Goal: Book appointment/travel/reservation

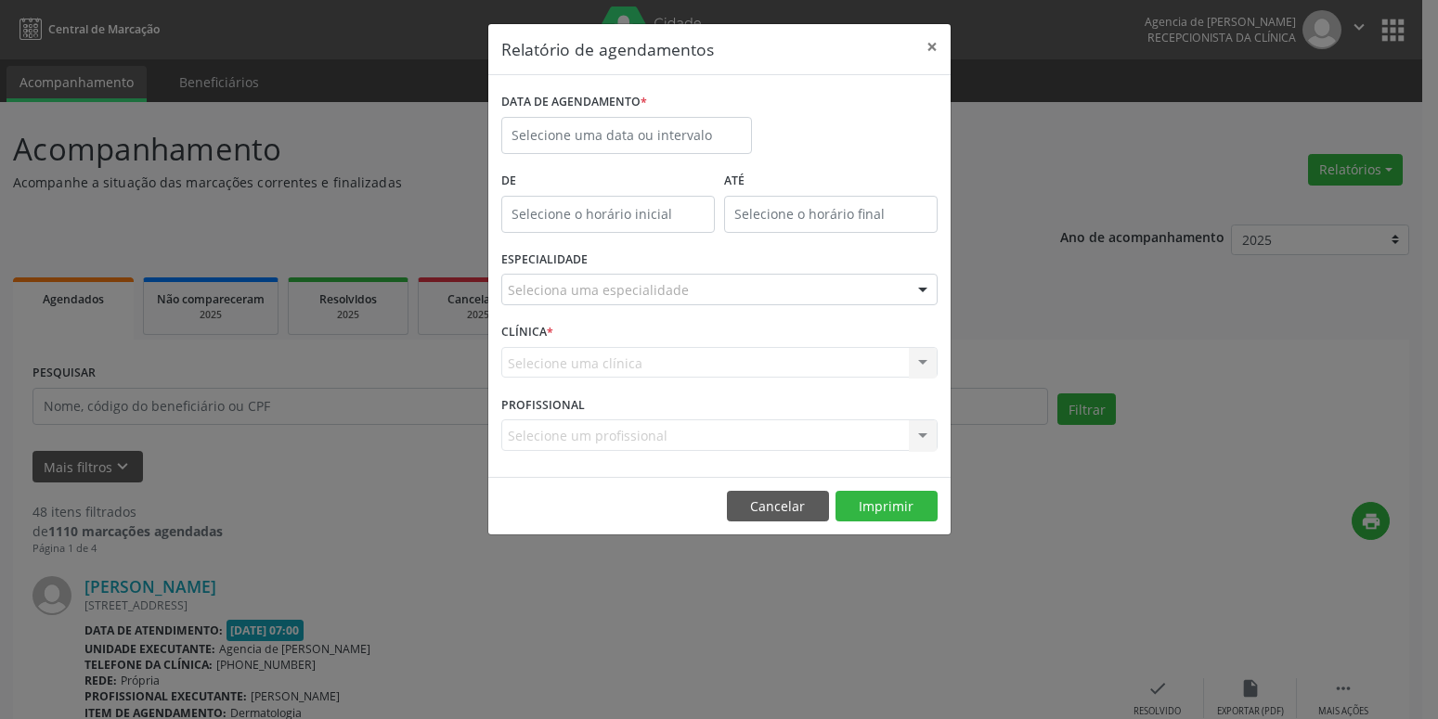
select select "8"
click at [691, 136] on input "text" at bounding box center [626, 135] width 251 height 37
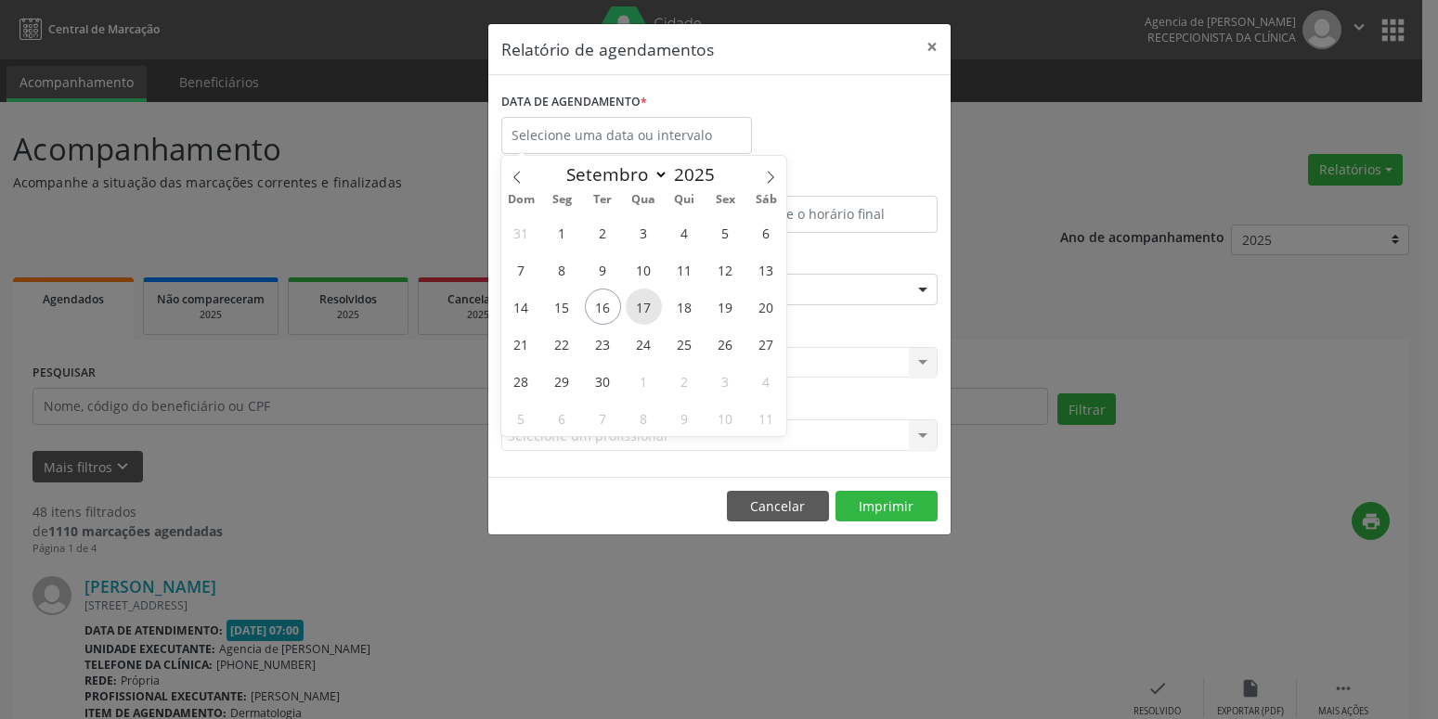
click at [639, 309] on span "17" at bounding box center [644, 307] width 36 height 36
type input "[DATE]"
click at [641, 315] on span "17" at bounding box center [644, 307] width 36 height 36
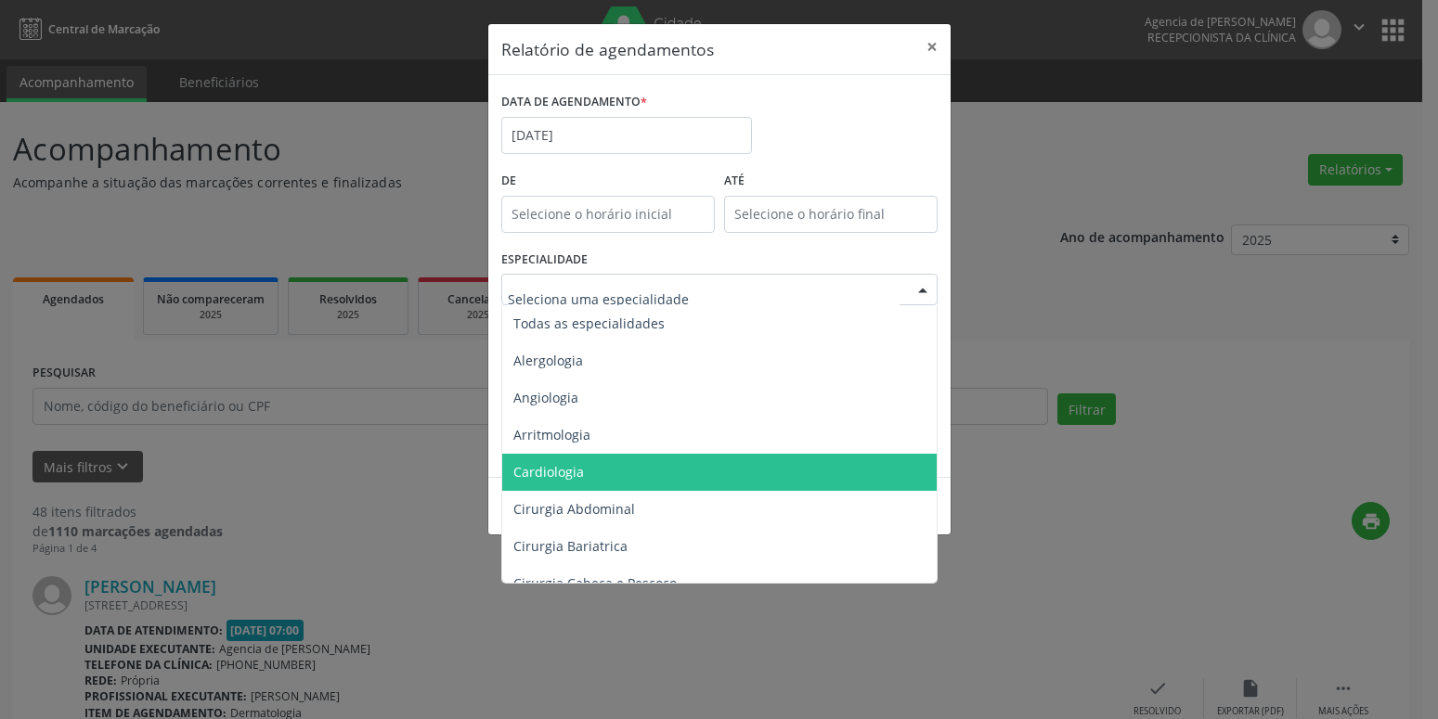
click at [596, 480] on span "Cardiologia" at bounding box center [720, 472] width 437 height 37
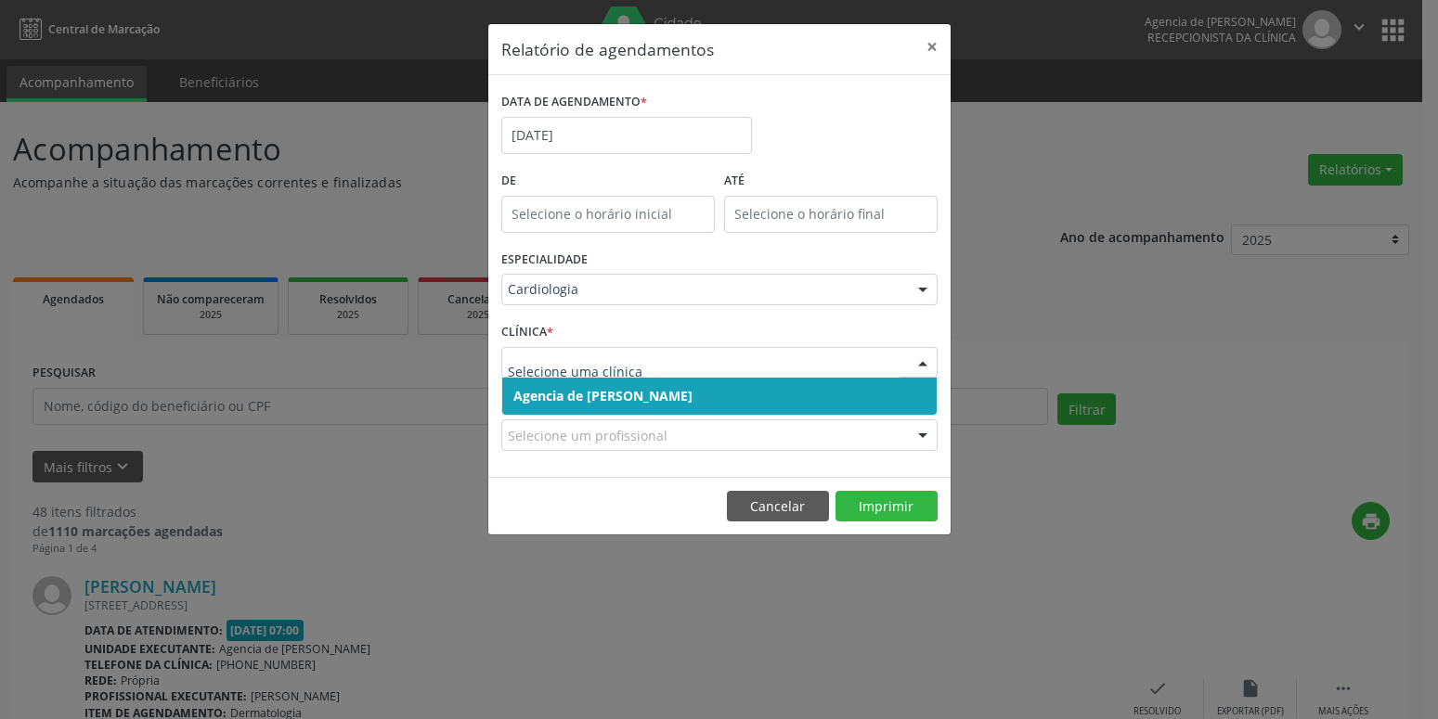
click at [610, 364] on input "text" at bounding box center [704, 372] width 392 height 37
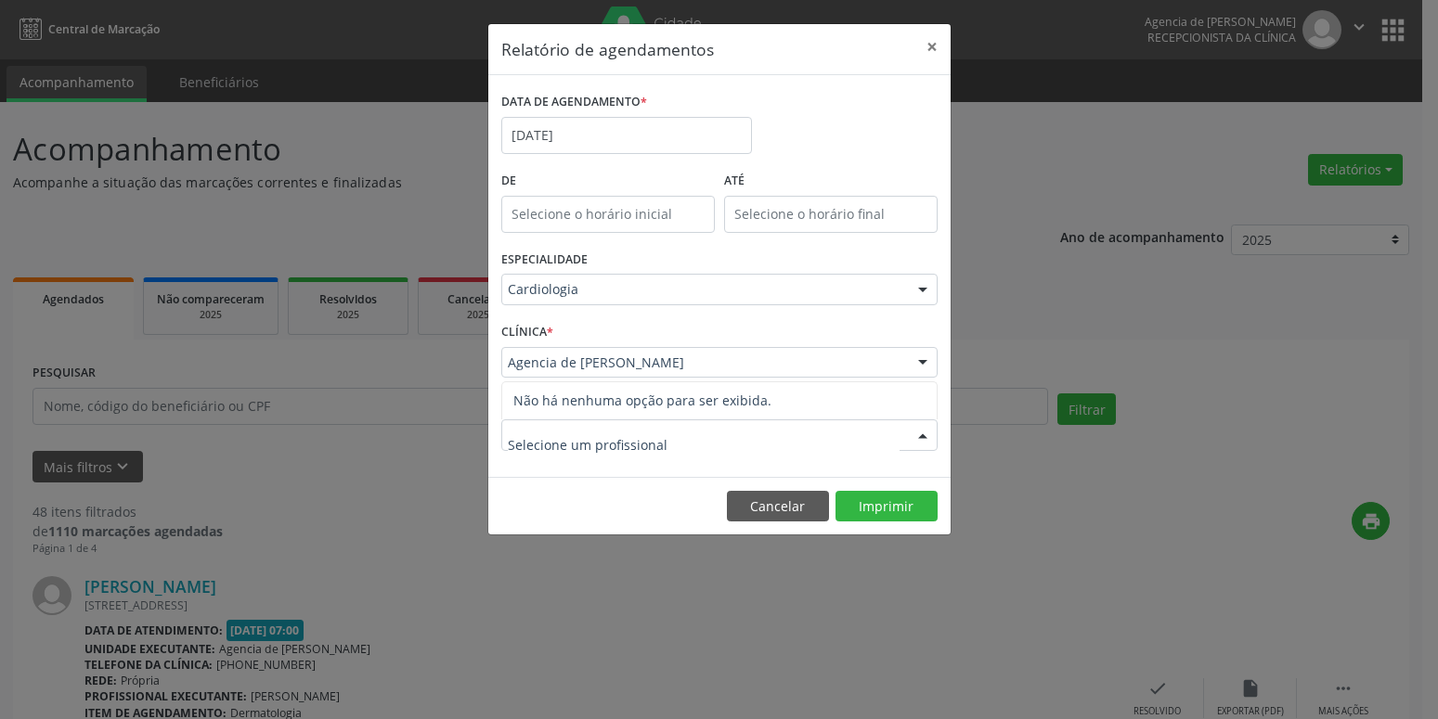
click at [612, 443] on input "text" at bounding box center [704, 444] width 392 height 37
click at [871, 486] on footer "Cancelar Imprimir" at bounding box center [719, 506] width 462 height 58
click at [872, 502] on button "Imprimir" at bounding box center [887, 507] width 102 height 32
click at [938, 46] on button "×" at bounding box center [932, 46] width 37 height 45
